Goal: Task Accomplishment & Management: Use online tool/utility

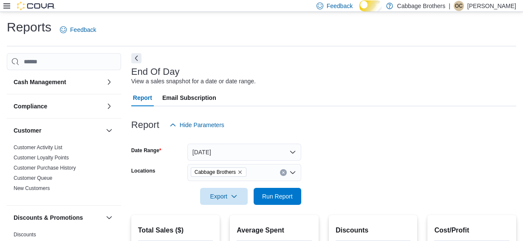
scroll to position [155, 0]
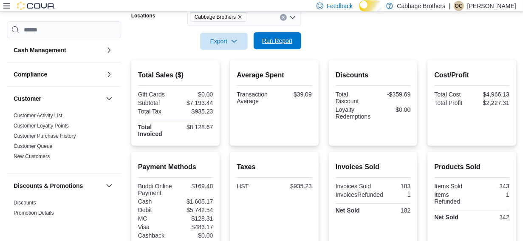
click at [280, 45] on span "Run Report" at bounding box center [277, 41] width 31 height 8
click at [242, 19] on icon "Remove Cabbage Brothers from selection in this group" at bounding box center [239, 17] width 3 height 3
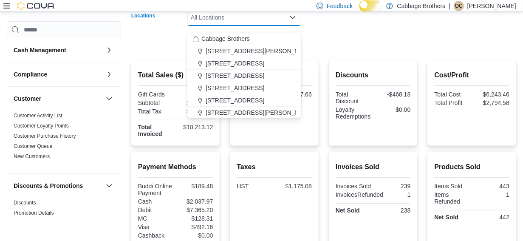
click at [212, 97] on span "[STREET_ADDRESS]" at bounding box center [235, 100] width 59 height 8
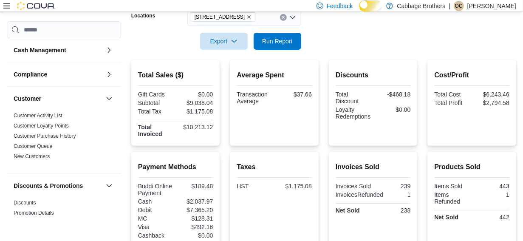
click at [350, 40] on form "Date Range [DATE] Locations [STREET_ADDRESS] Export Run Report" at bounding box center [323, 13] width 385 height 71
click at [275, 45] on span "Run Report" at bounding box center [277, 41] width 31 height 8
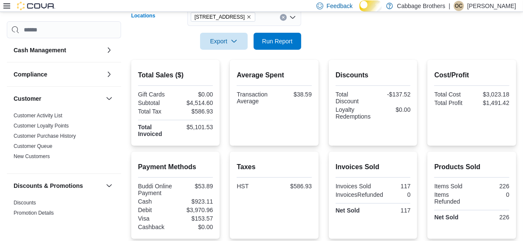
click at [246, 20] on icon "Remove 57 Cootes Drive from selection in this group" at bounding box center [248, 16] width 5 height 5
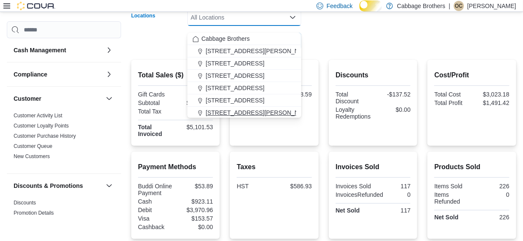
click at [230, 109] on span "[STREET_ADDRESS][PERSON_NAME]" at bounding box center [260, 112] width 108 height 8
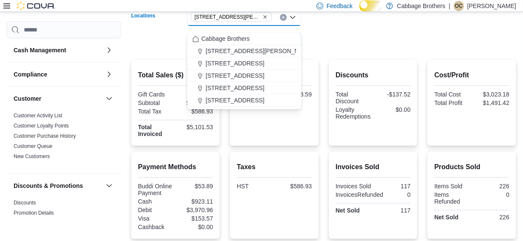
click at [343, 39] on form "Date Range [DATE] Locations [STREET_ADDRESS][PERSON_NAME] Combo box. Selected. …" at bounding box center [323, 13] width 385 height 71
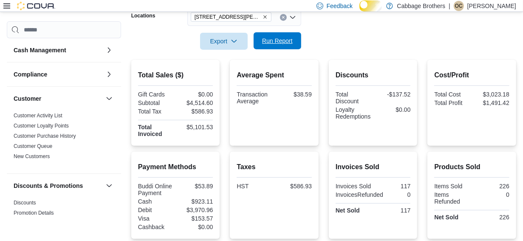
click at [281, 45] on span "Run Report" at bounding box center [277, 41] width 31 height 8
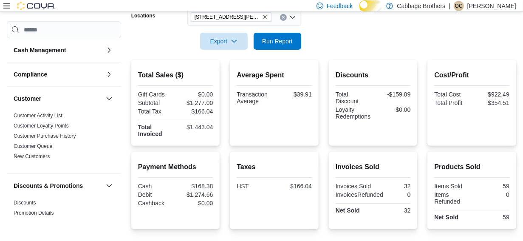
click at [263, 20] on icon "Remove 830 Upper James Street from selection in this group" at bounding box center [264, 16] width 5 height 5
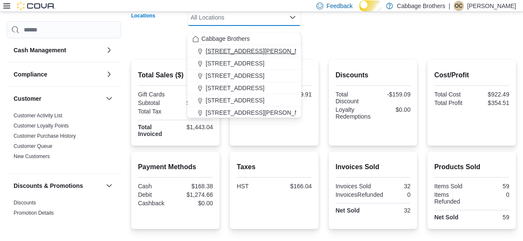
click at [231, 48] on span "[STREET_ADDRESS][PERSON_NAME]" at bounding box center [260, 51] width 108 height 8
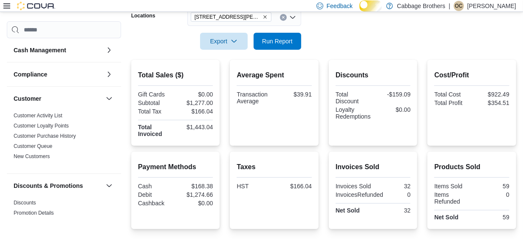
click at [343, 33] on div at bounding box center [323, 29] width 385 height 7
click at [280, 43] on span "Run Report" at bounding box center [277, 41] width 31 height 8
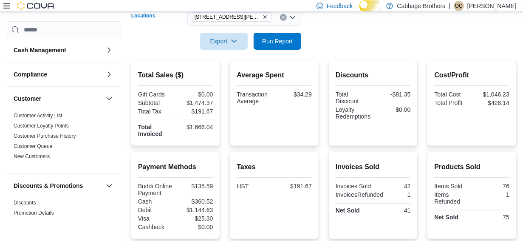
click at [262, 20] on icon "Remove 192 Locke St S from selection in this group" at bounding box center [264, 16] width 5 height 5
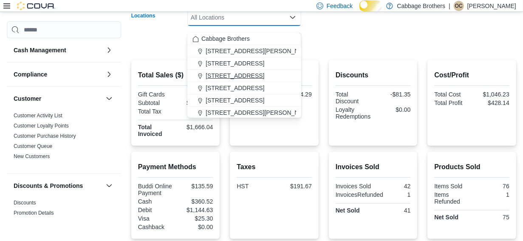
click at [231, 76] on span "[STREET_ADDRESS]" at bounding box center [235, 75] width 59 height 8
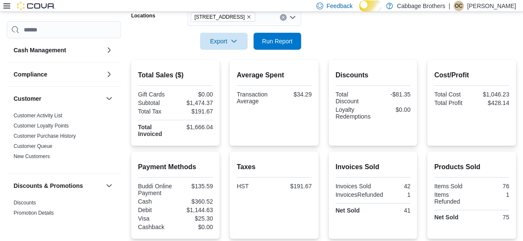
click at [368, 40] on form "Date Range [DATE] Locations [STREET_ADDRESS] Export Run Report" at bounding box center [323, 13] width 385 height 71
click at [272, 45] on span "Run Report" at bounding box center [277, 41] width 31 height 8
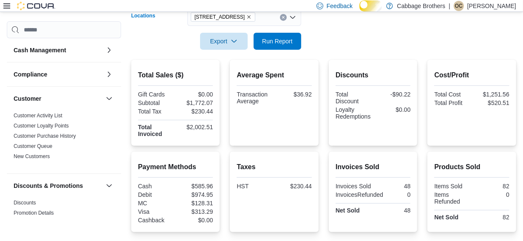
click at [246, 20] on icon "Remove 483 Hwy #8 from selection in this group" at bounding box center [248, 16] width 5 height 5
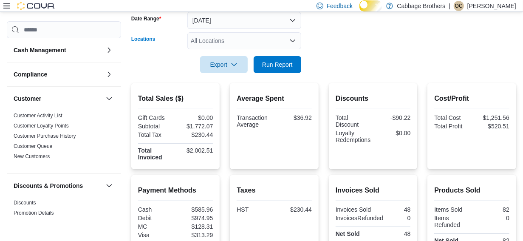
scroll to position [131, 0]
click at [294, 45] on icon "Open list of options" at bounding box center [292, 41] width 7 height 7
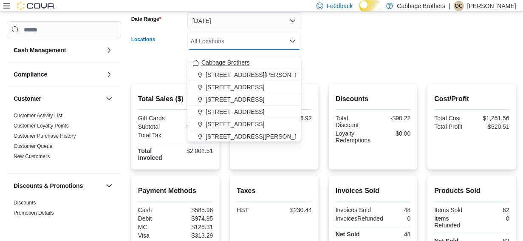
click at [246, 60] on span "Cabbage Brothers" at bounding box center [225, 62] width 48 height 8
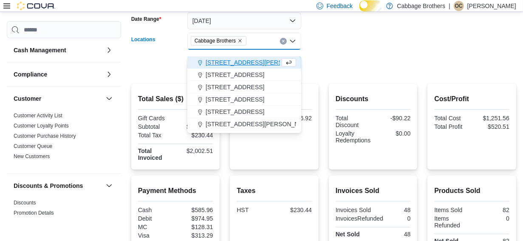
click at [353, 42] on form "Date Range [DATE] Locations Cabbage Brothers Combo box. Selected. Cabbage Broth…" at bounding box center [323, 37] width 385 height 71
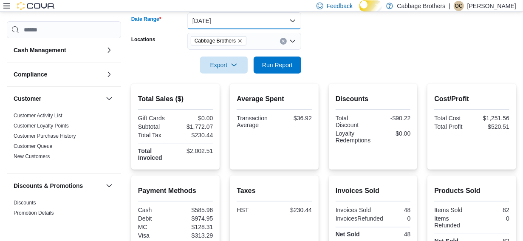
click at [293, 27] on button "[DATE]" at bounding box center [244, 20] width 114 height 17
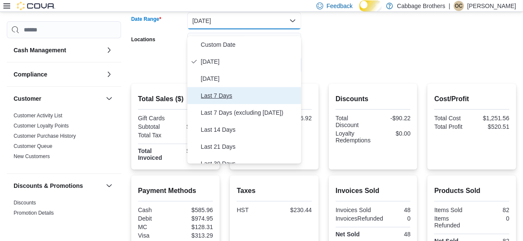
click at [237, 101] on span "Last 7 Days" at bounding box center [249, 95] width 97 height 10
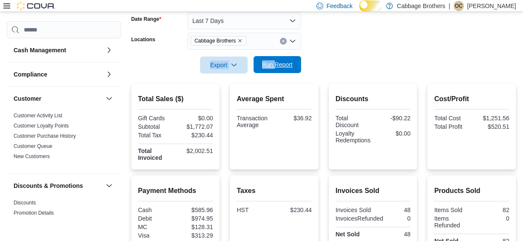
drag, startPoint x: 326, startPoint y: 58, endPoint x: 275, endPoint y: 70, distance: 52.8
click at [275, 70] on form "Date Range Last 7 Days Locations Cabbage Brothers Export Run Report" at bounding box center [323, 37] width 385 height 71
click at [275, 69] on span "Run Report" at bounding box center [277, 64] width 31 height 8
